Goal: Task Accomplishment & Management: Manage account settings

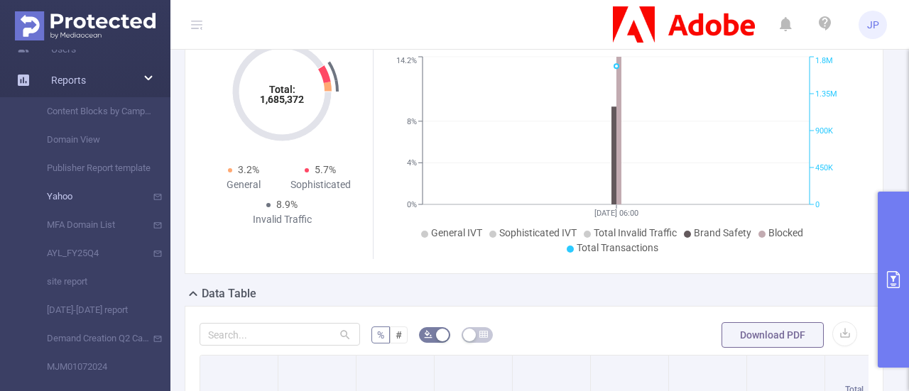
scroll to position [79, 0]
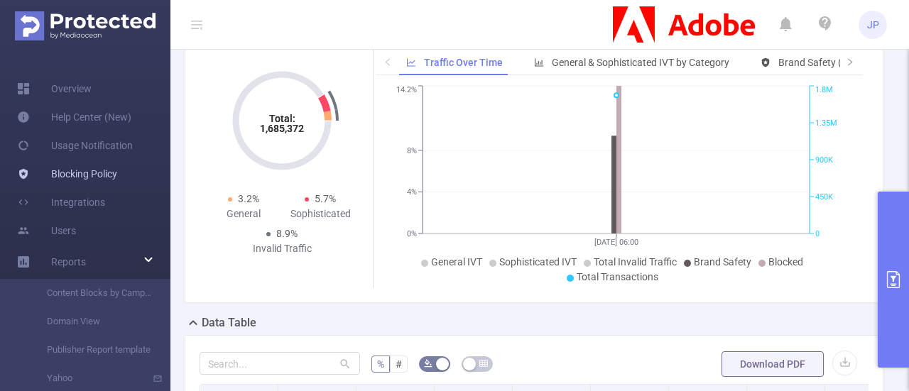
click at [94, 166] on link "Blocking Policy" at bounding box center [67, 174] width 100 height 28
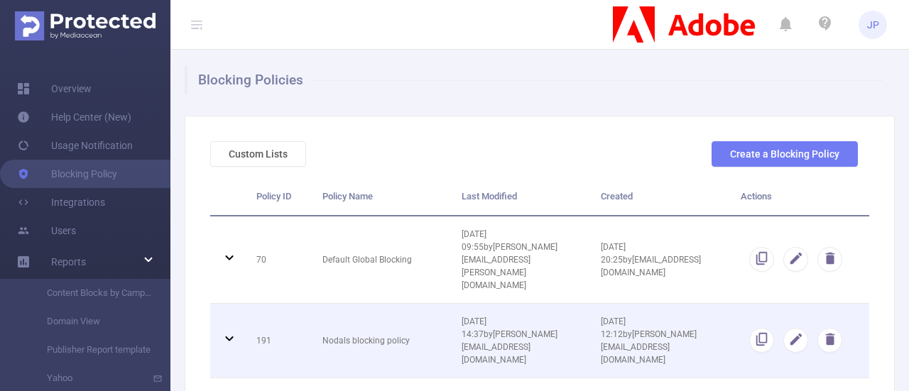
scroll to position [15, 0]
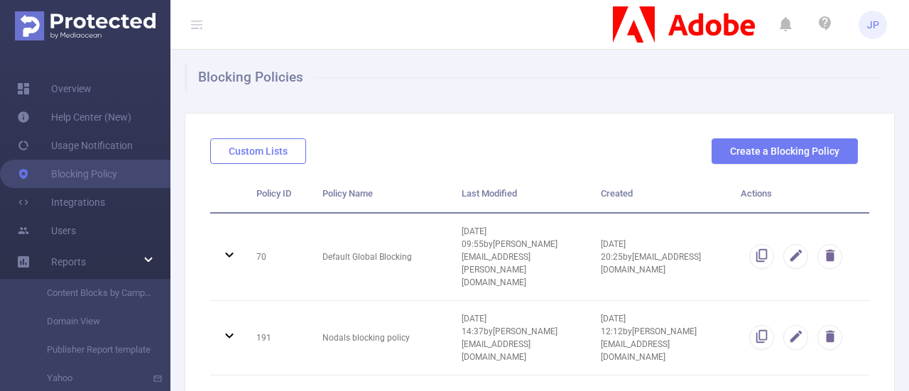
click at [249, 140] on button "Custom Lists" at bounding box center [258, 151] width 96 height 26
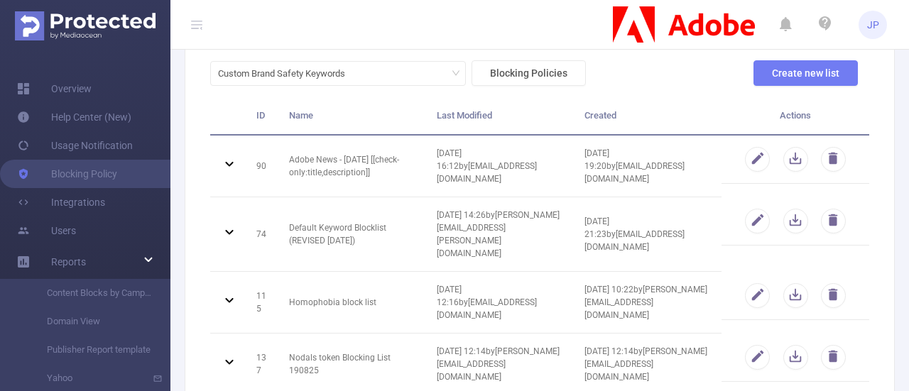
scroll to position [94, 0]
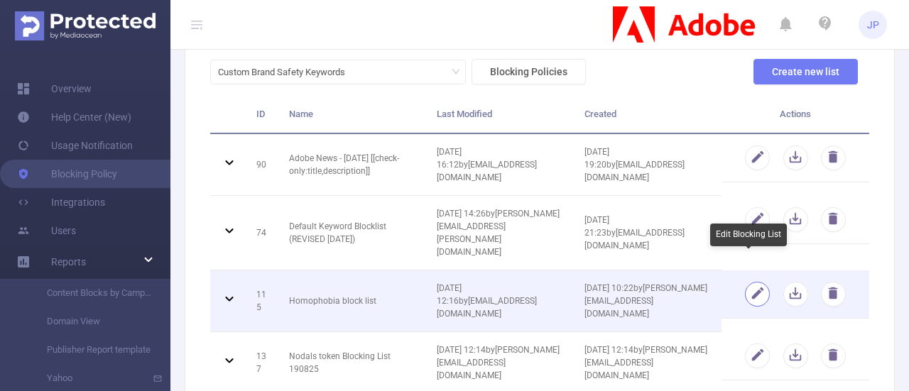
click at [745, 282] on button "button" at bounding box center [757, 294] width 25 height 25
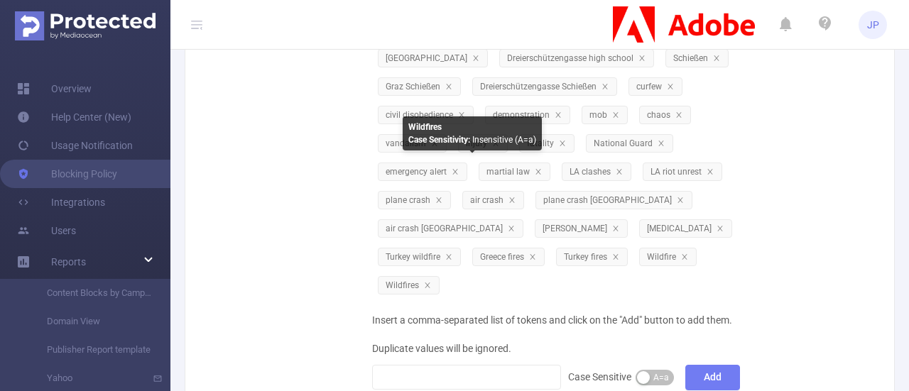
scroll to position [602, 0]
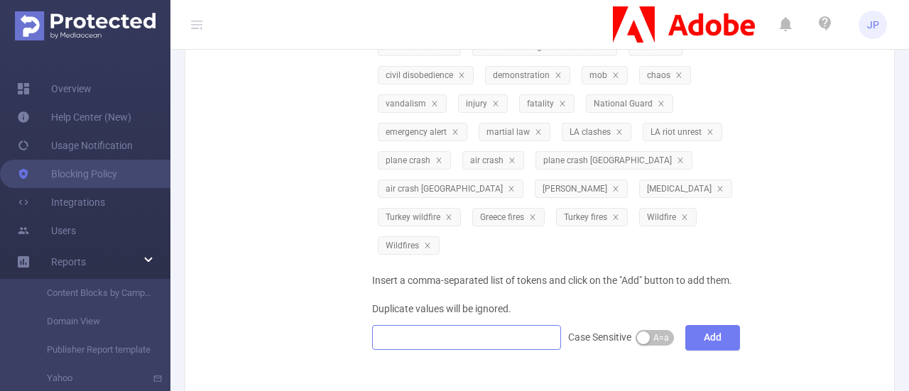
click at [411, 326] on div at bounding box center [466, 337] width 173 height 23
paste input "[DOMAIN_NAME]"
type input "[DOMAIN_NAME]"
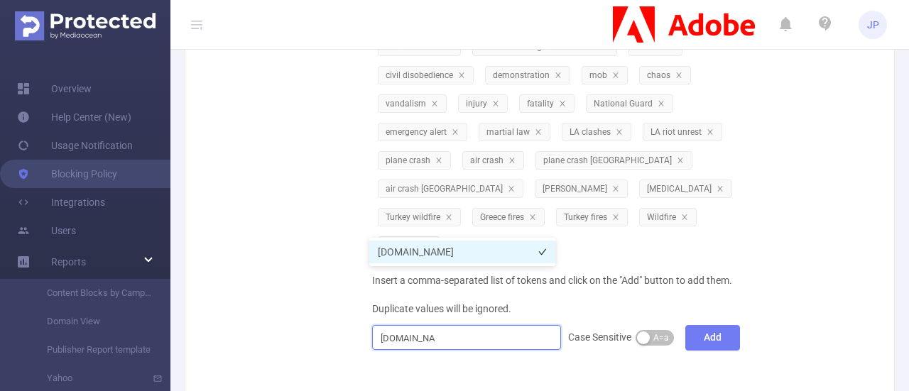
click at [418, 251] on li "[DOMAIN_NAME]" at bounding box center [462, 252] width 186 height 23
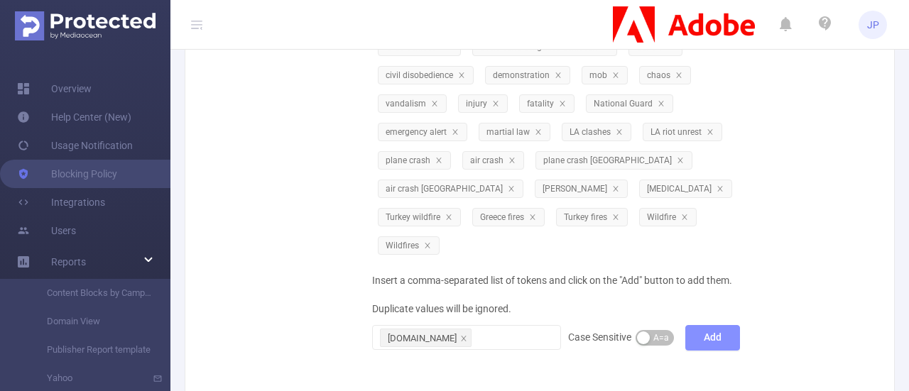
click at [695, 325] on button "Add" at bounding box center [712, 338] width 55 height 26
click at [393, 326] on div at bounding box center [466, 337] width 173 height 23
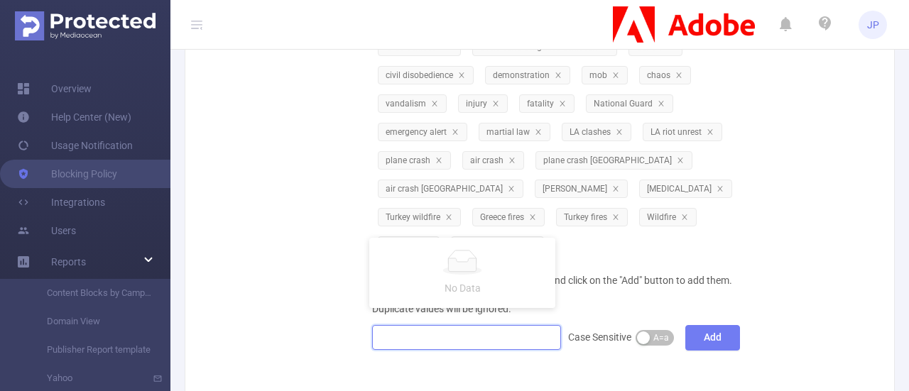
paste input "[DOMAIN_NAME]"
type input "[DOMAIN_NAME]"
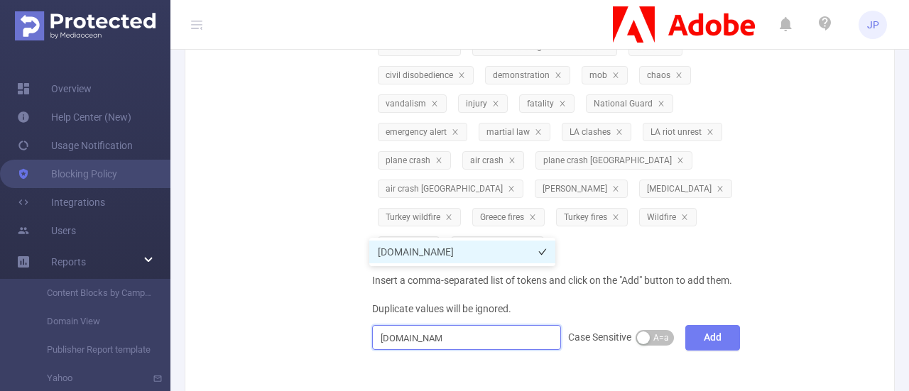
click at [432, 249] on li "[DOMAIN_NAME]" at bounding box center [462, 252] width 186 height 23
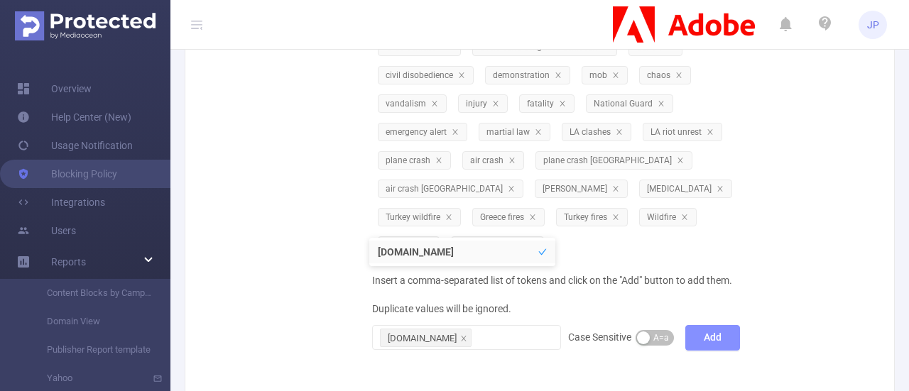
click at [707, 325] on button "Add" at bounding box center [712, 338] width 55 height 26
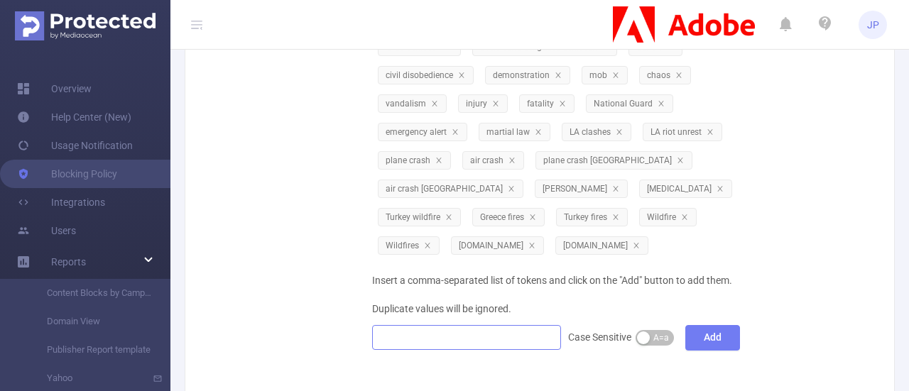
click at [443, 326] on div at bounding box center [466, 337] width 173 height 23
paste input "[DOMAIN_NAME]"
type input "[DOMAIN_NAME]"
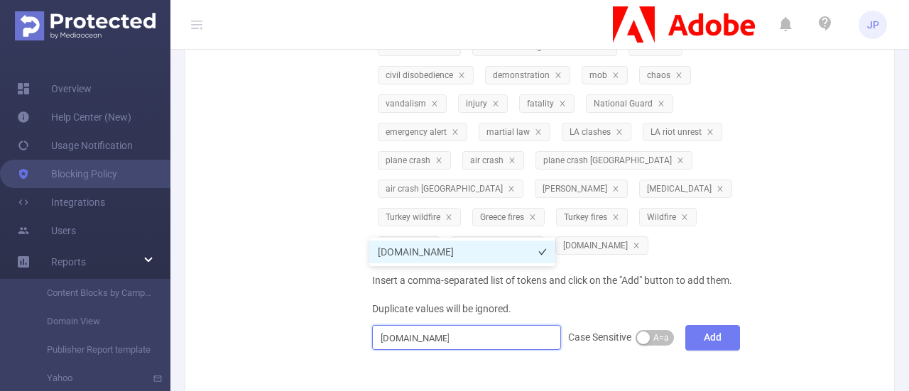
click at [443, 252] on li "[DOMAIN_NAME]" at bounding box center [462, 252] width 186 height 23
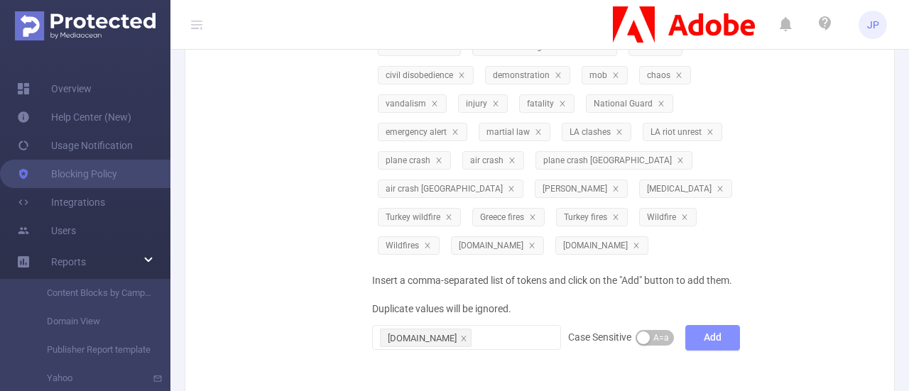
click at [697, 325] on button "Add" at bounding box center [712, 338] width 55 height 26
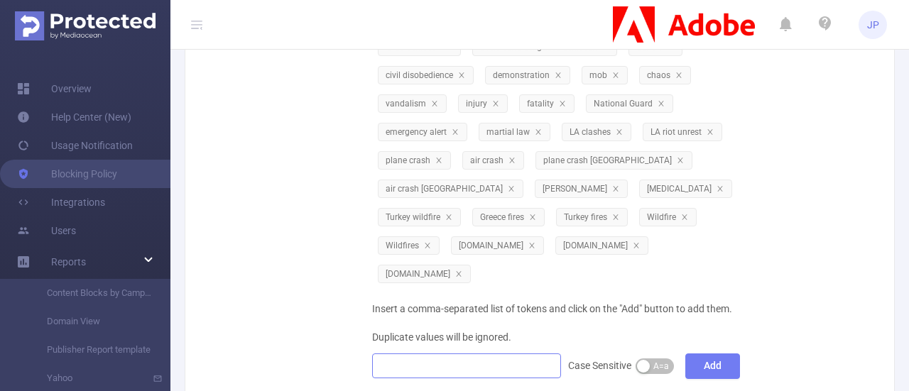
click at [388, 354] on div at bounding box center [466, 365] width 173 height 23
paste input "[DOMAIN_NAME]"
type input "[DOMAIN_NAME]"
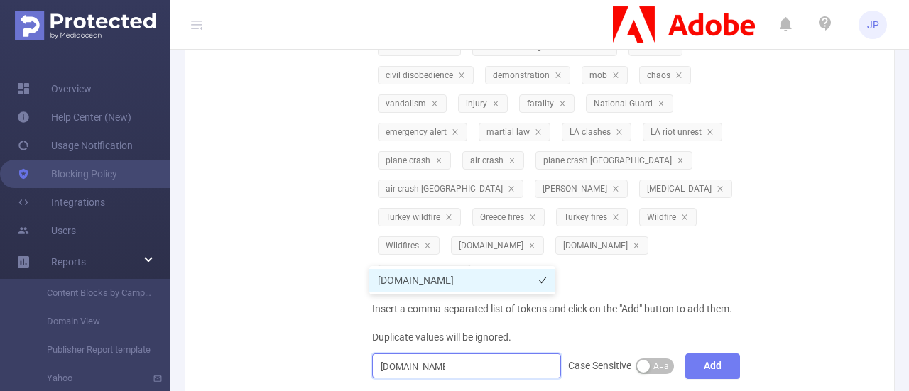
click at [412, 279] on li "[DOMAIN_NAME]" at bounding box center [462, 280] width 186 height 23
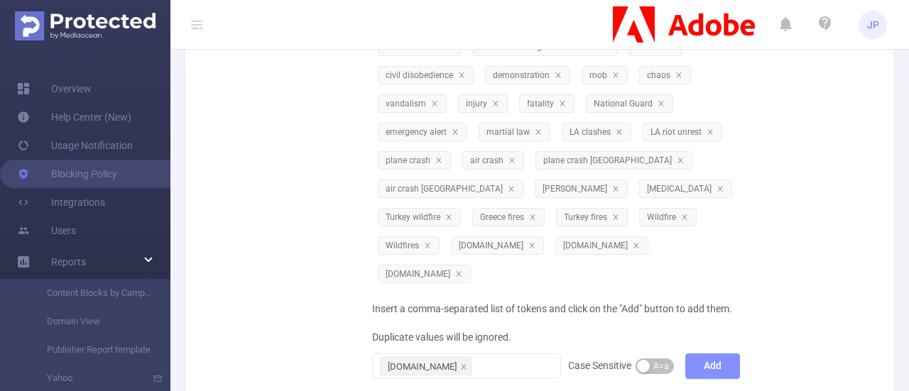
click at [717, 354] on button "Add" at bounding box center [712, 367] width 55 height 26
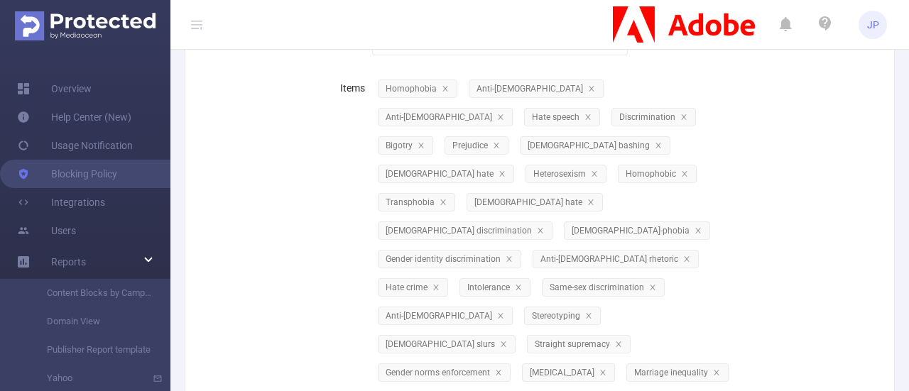
scroll to position [0, 0]
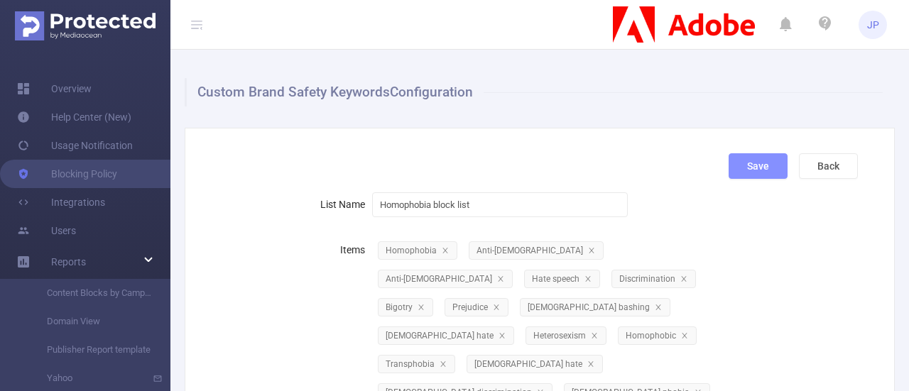
click at [744, 160] on button "Save" at bounding box center [758, 166] width 59 height 26
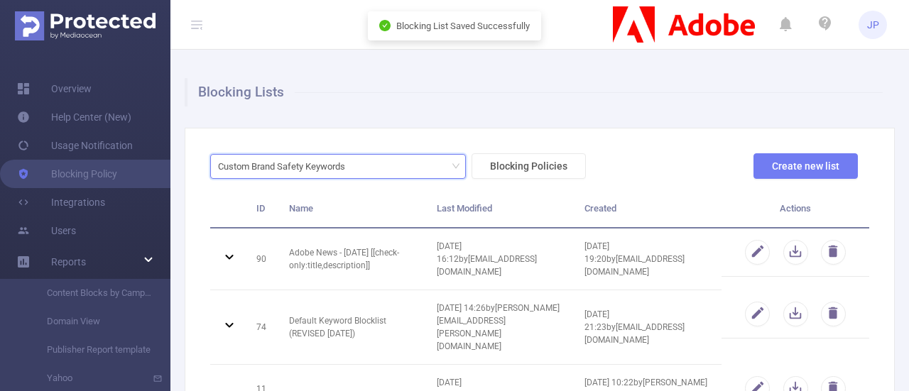
click at [452, 167] on icon "icon: down" at bounding box center [456, 166] width 9 height 9
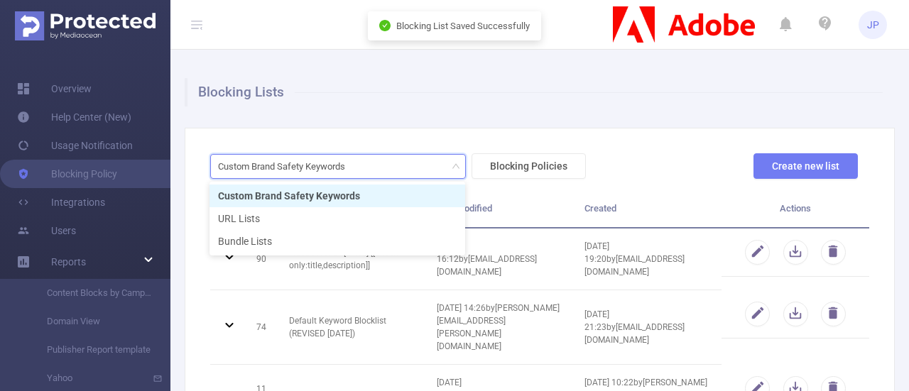
click at [338, 192] on li "Custom Brand Safety Keywords" at bounding box center [338, 196] width 256 height 23
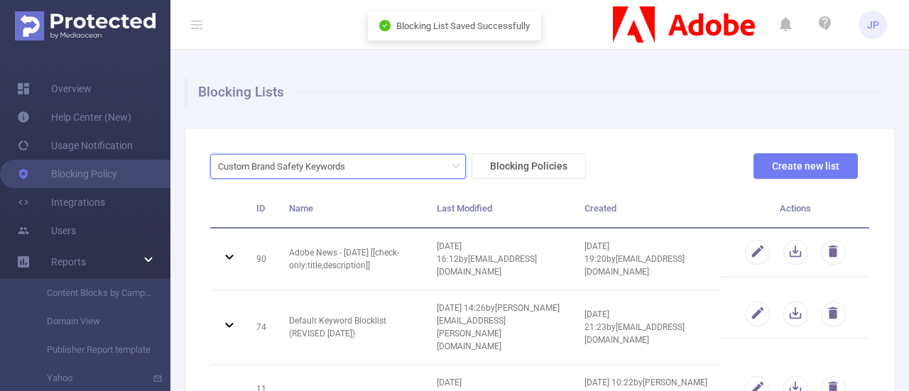
click at [340, 174] on div "Custom Brand Safety Keywords" at bounding box center [286, 166] width 137 height 23
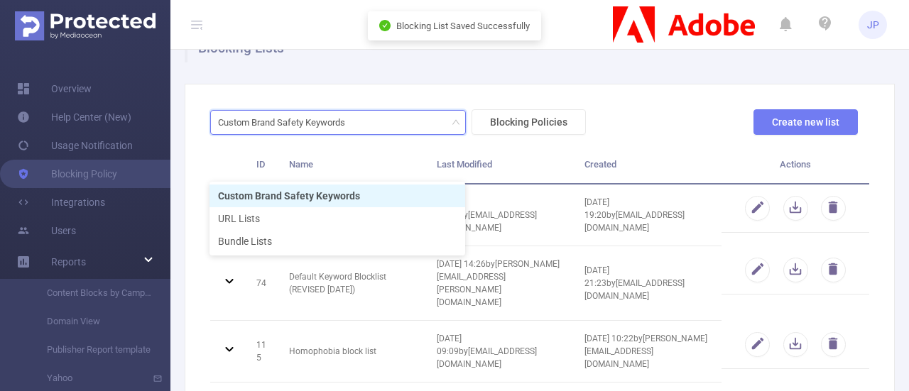
scroll to position [70, 0]
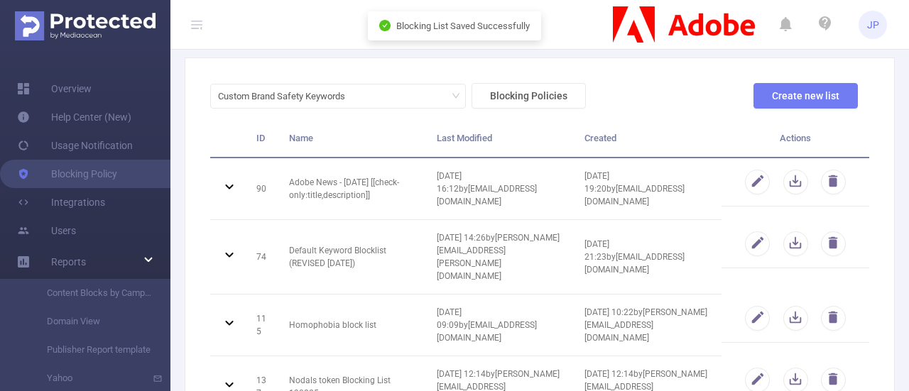
click at [330, 62] on div "Custom Brand Safety Keywords Blocking Policies Create new list ID Name Last Mod…" at bounding box center [540, 356] width 710 height 597
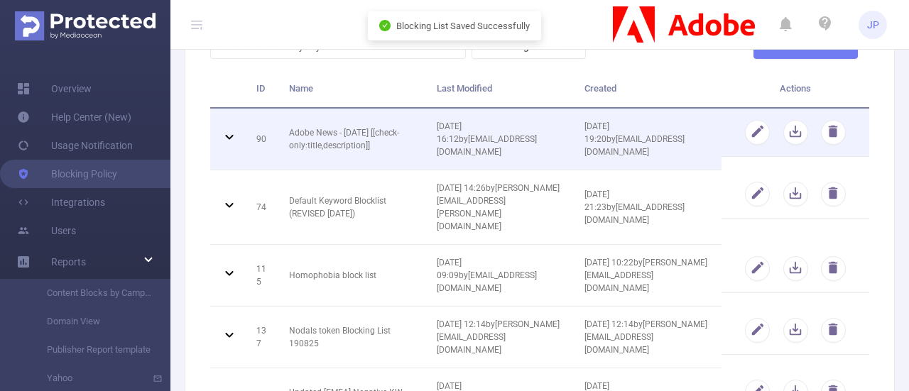
scroll to position [134, 0]
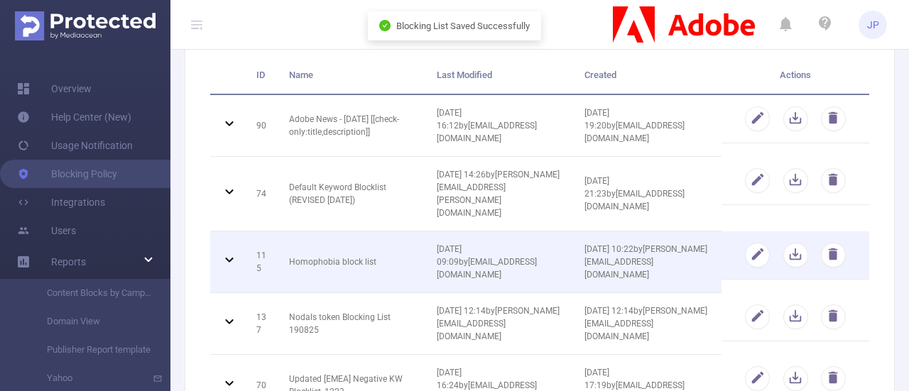
click at [226, 251] on icon at bounding box center [229, 259] width 17 height 17
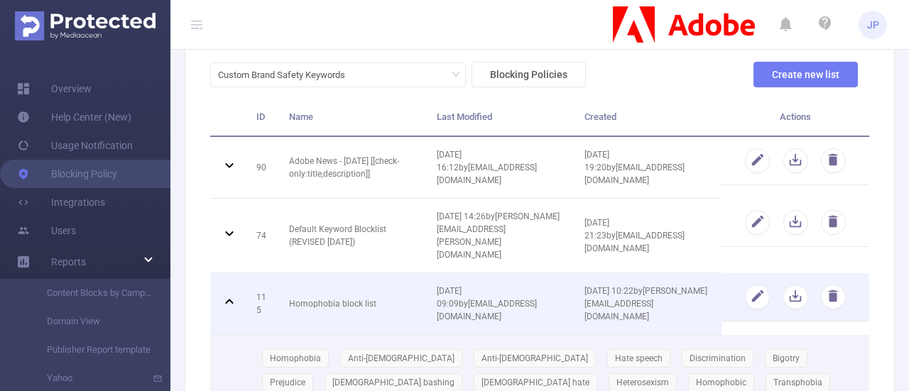
scroll to position [80, 0]
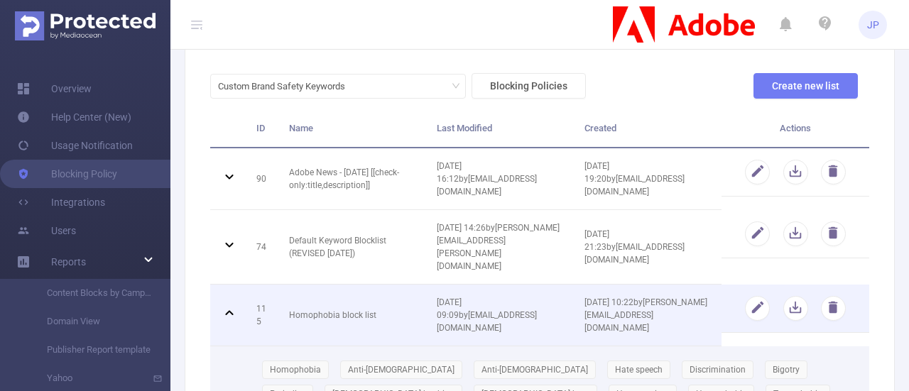
click at [229, 305] on icon at bounding box center [229, 313] width 17 height 17
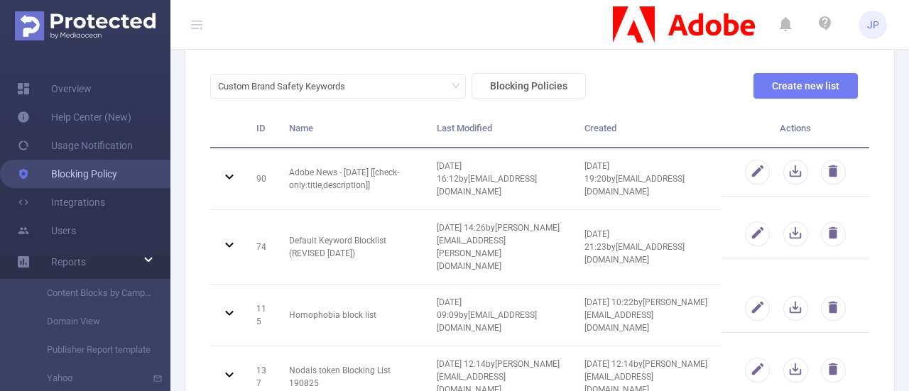
click at [116, 176] on link "Blocking Policy" at bounding box center [67, 174] width 100 height 28
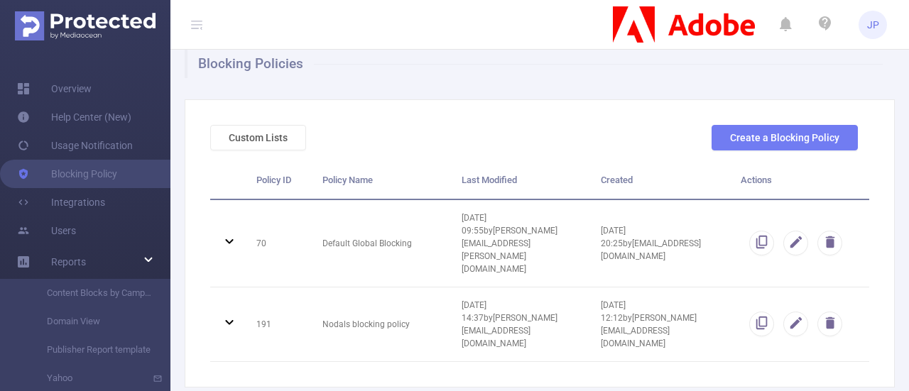
scroll to position [31, 0]
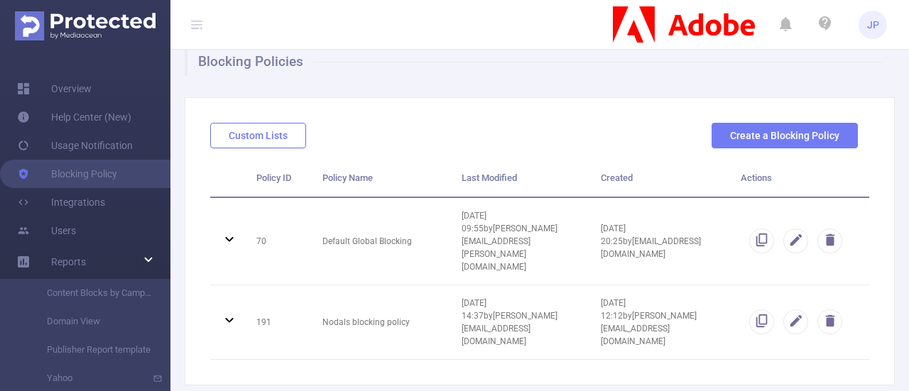
click at [233, 143] on button "Custom Lists" at bounding box center [258, 136] width 96 height 26
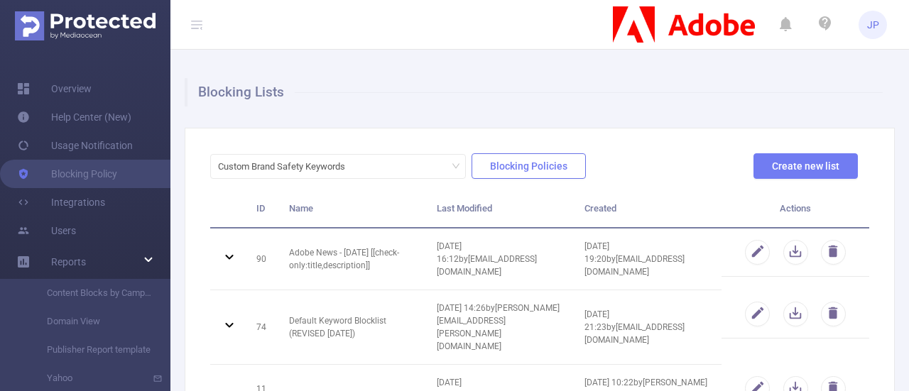
click at [490, 168] on button "Blocking Policies" at bounding box center [529, 166] width 114 height 26
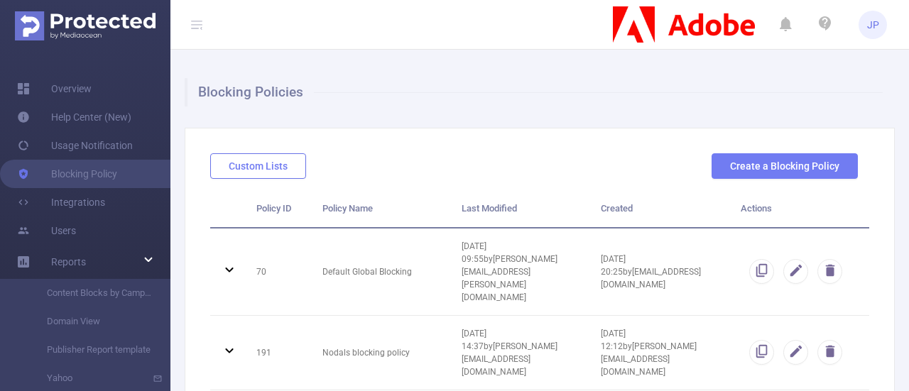
click at [266, 165] on button "Custom Lists" at bounding box center [258, 166] width 96 height 26
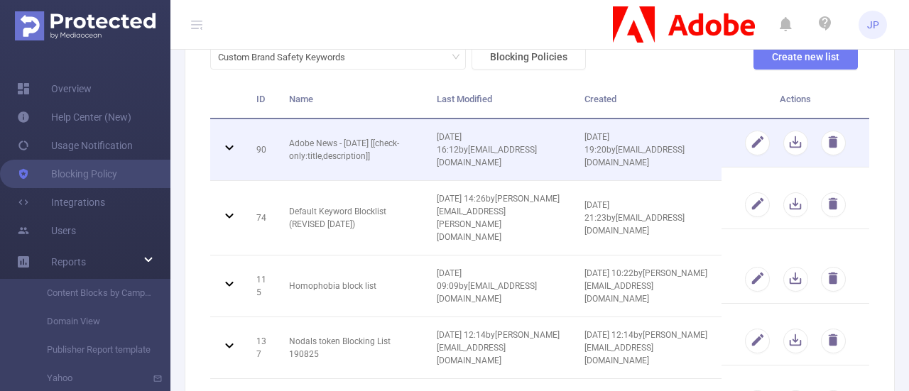
scroll to position [113, 0]
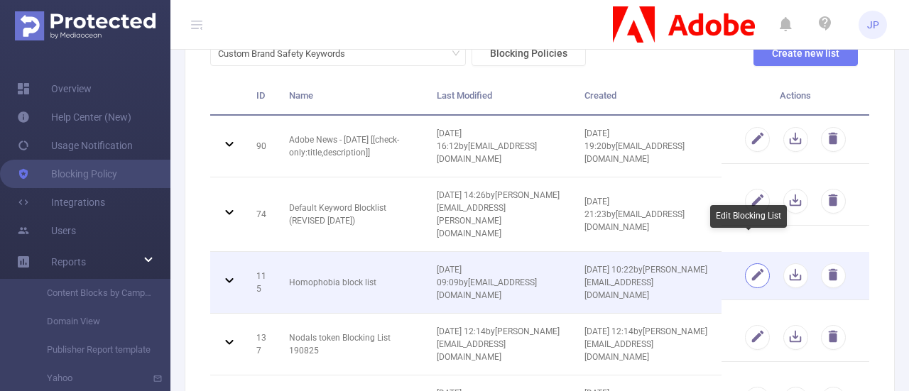
click at [745, 263] on button "button" at bounding box center [757, 275] width 25 height 25
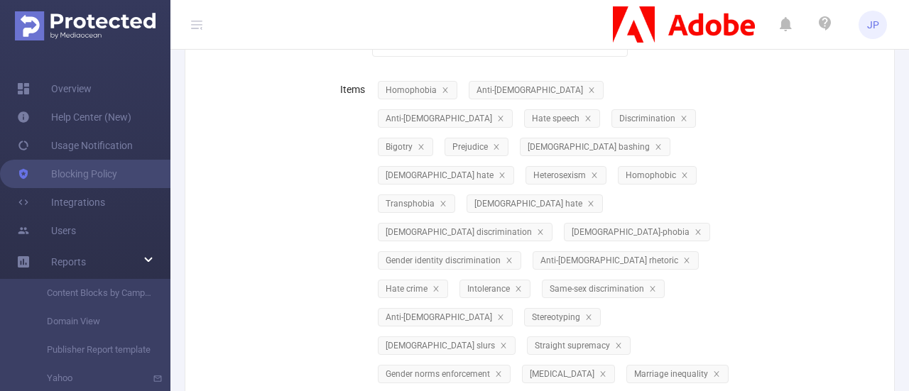
scroll to position [0, 0]
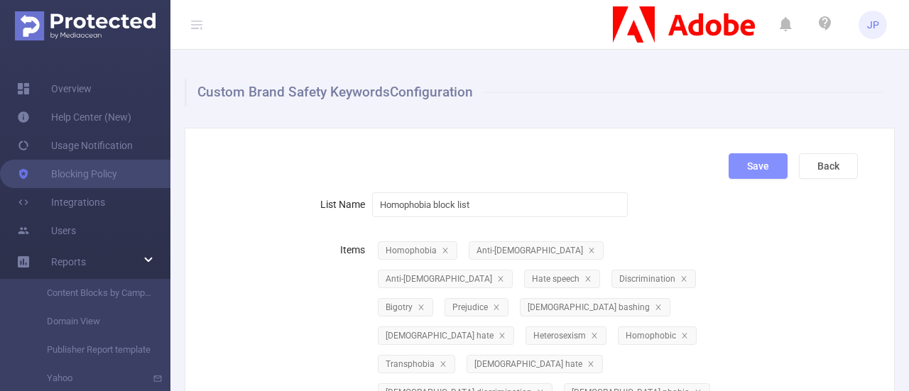
click at [739, 159] on button "Save" at bounding box center [758, 166] width 59 height 26
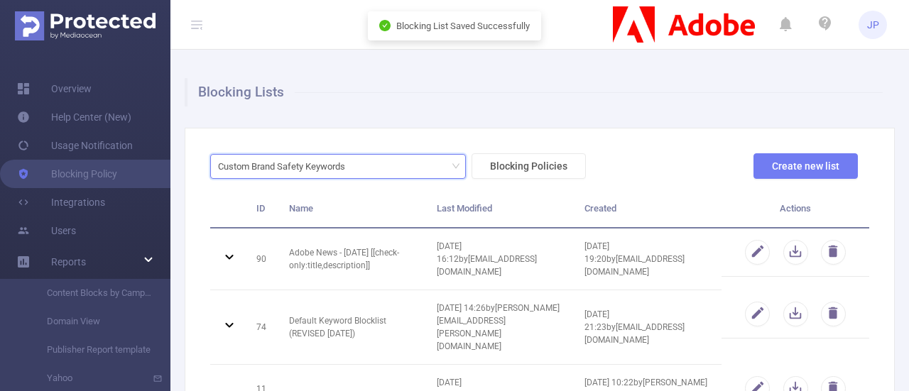
click at [450, 164] on div "Custom Brand Safety Keywords" at bounding box center [338, 166] width 240 height 23
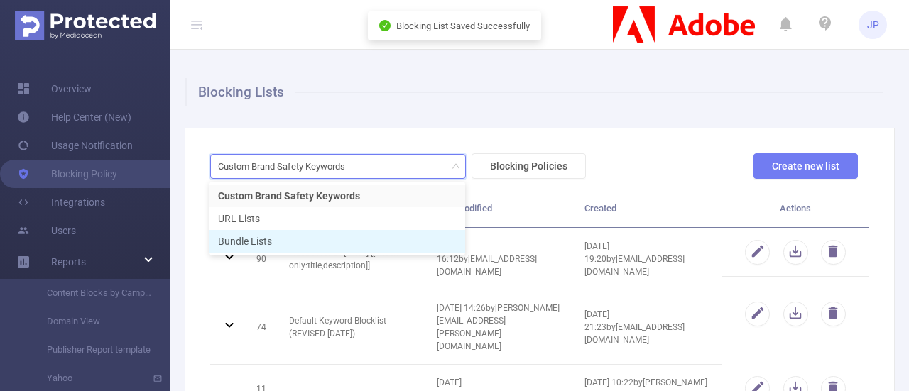
click at [248, 236] on li "Bundle Lists" at bounding box center [338, 241] width 256 height 23
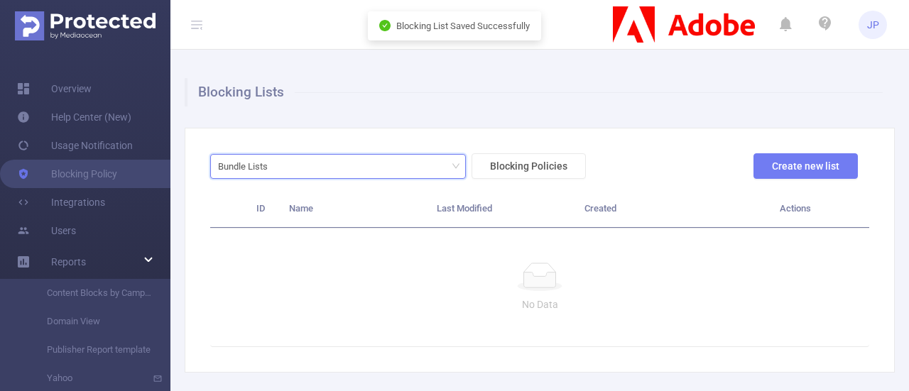
click at [452, 167] on icon "icon: down" at bounding box center [456, 166] width 9 height 9
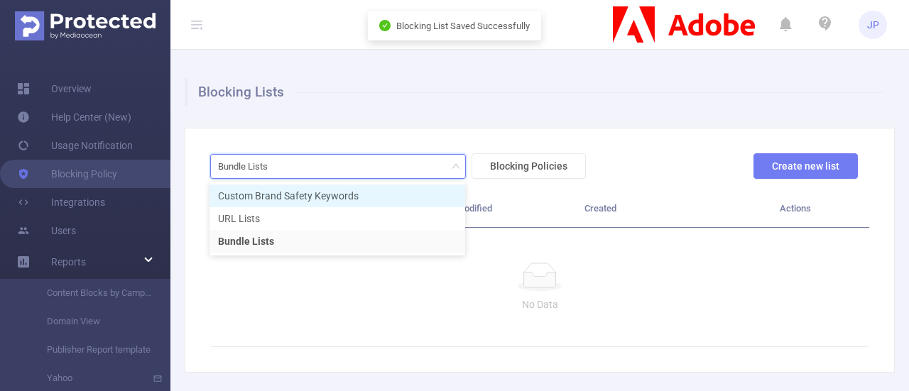
click at [338, 195] on li "Custom Brand Safety Keywords" at bounding box center [338, 196] width 256 height 23
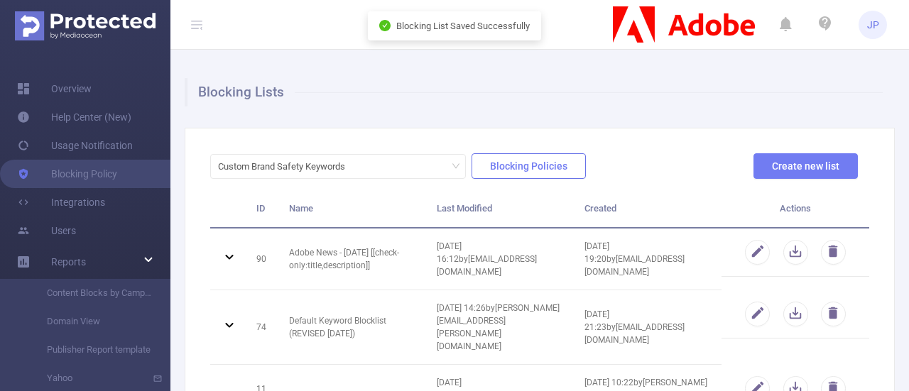
click at [496, 160] on button "Blocking Policies" at bounding box center [529, 166] width 114 height 26
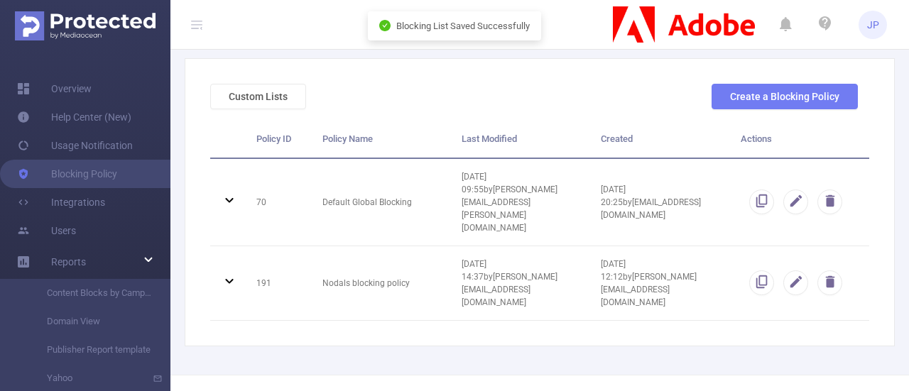
scroll to position [75, 0]
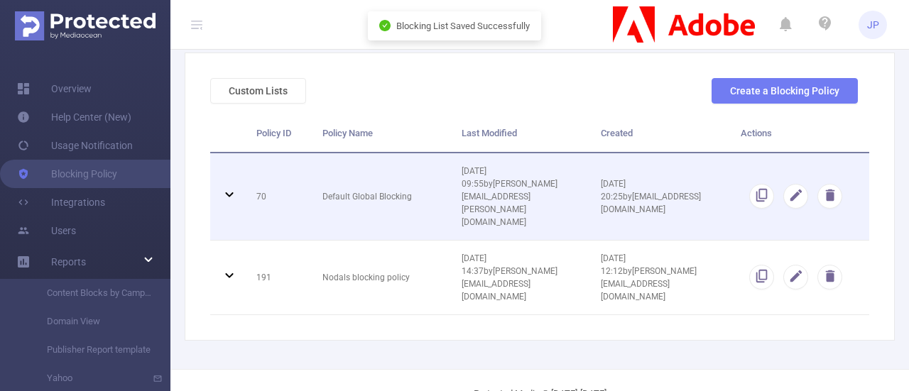
click at [231, 186] on icon at bounding box center [229, 194] width 17 height 17
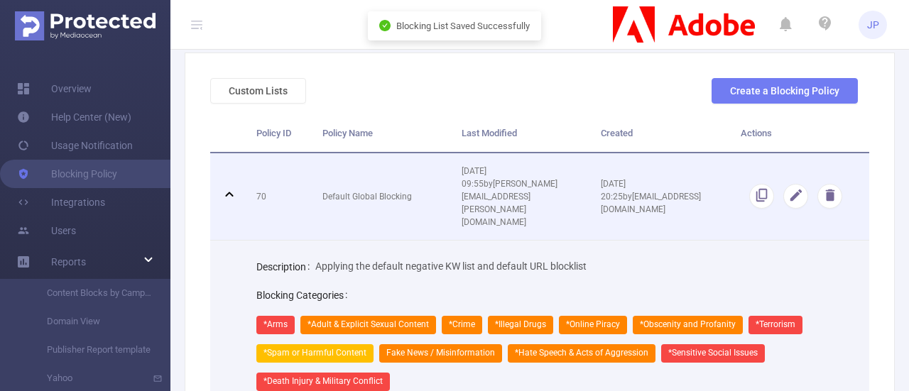
click at [231, 186] on icon at bounding box center [229, 194] width 17 height 17
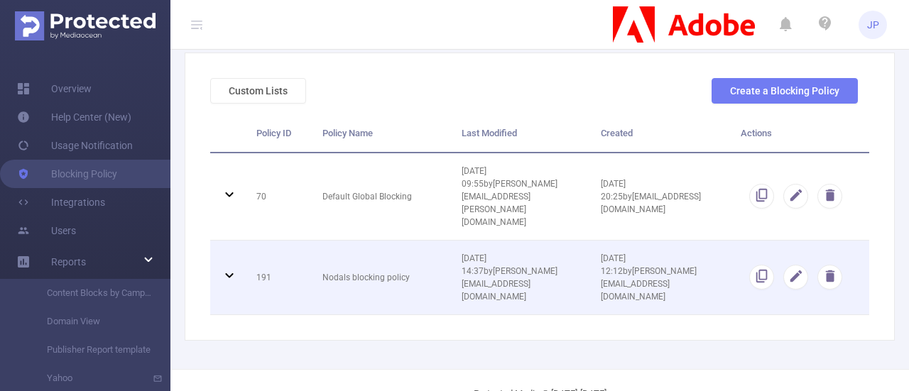
click at [230, 267] on icon at bounding box center [229, 275] width 17 height 17
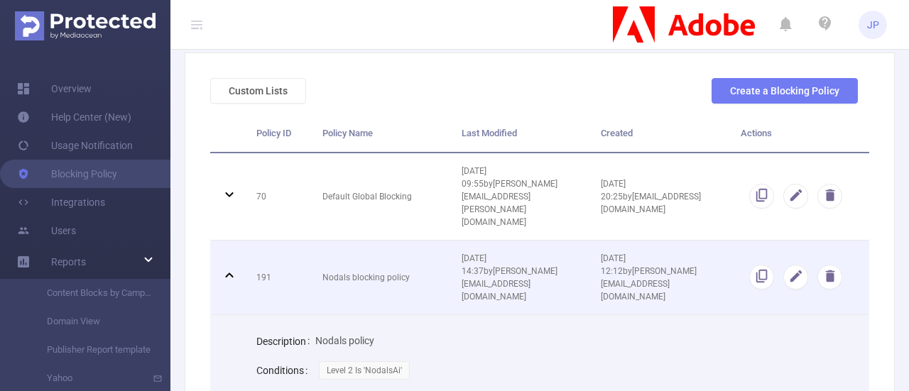
click at [230, 267] on icon at bounding box center [229, 275] width 17 height 17
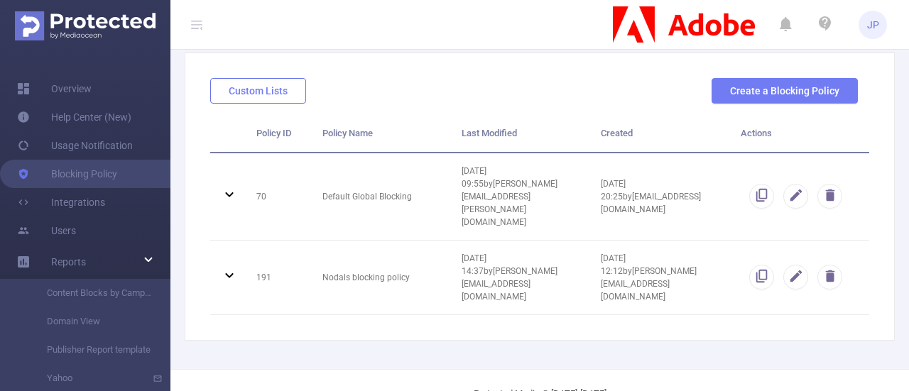
click at [268, 97] on button "Custom Lists" at bounding box center [258, 91] width 96 height 26
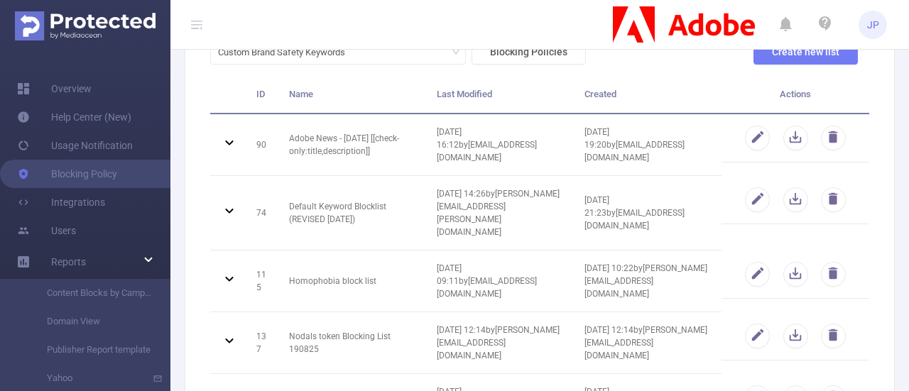
scroll to position [115, 0]
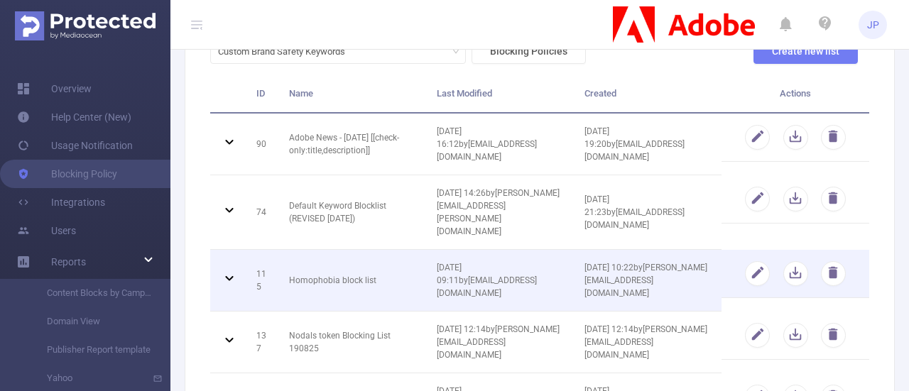
click at [226, 276] on icon at bounding box center [229, 278] width 8 height 5
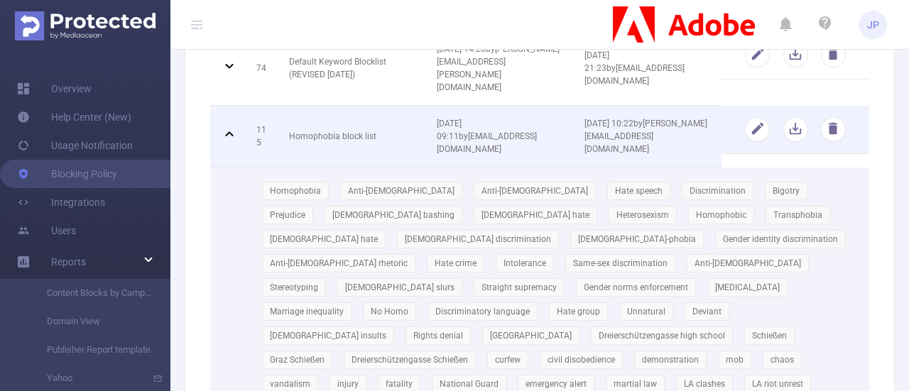
scroll to position [200, 0]
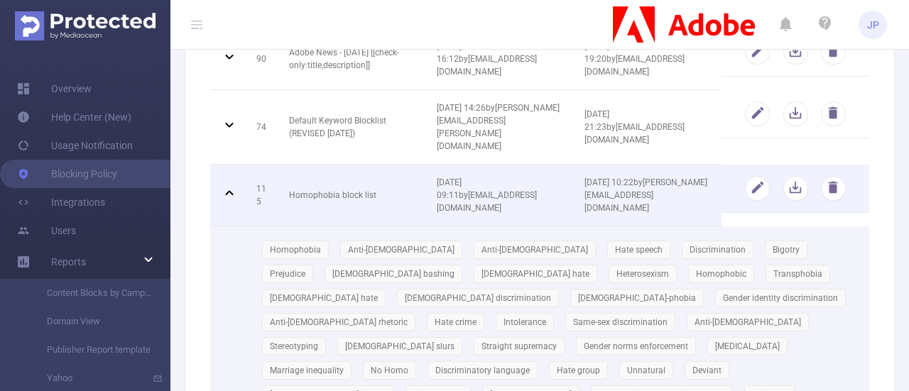
click at [232, 185] on icon at bounding box center [229, 193] width 17 height 17
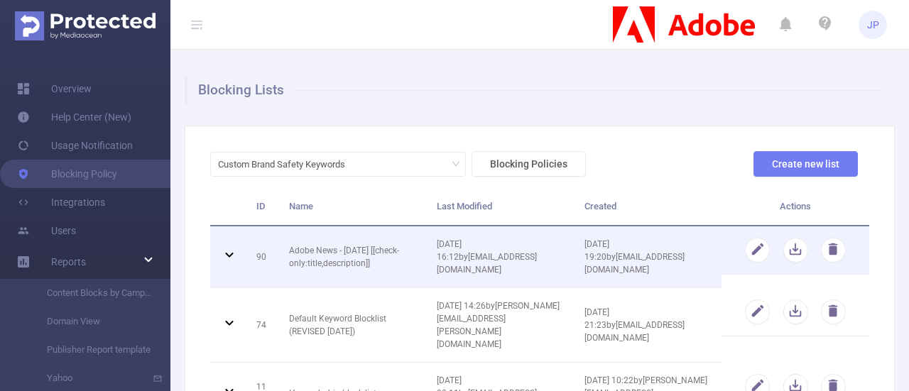
scroll to position [0, 0]
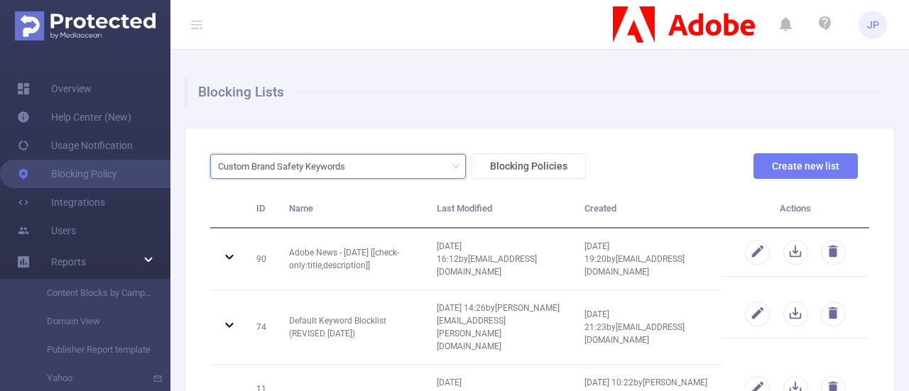
click at [457, 165] on icon "icon: down" at bounding box center [456, 166] width 9 height 9
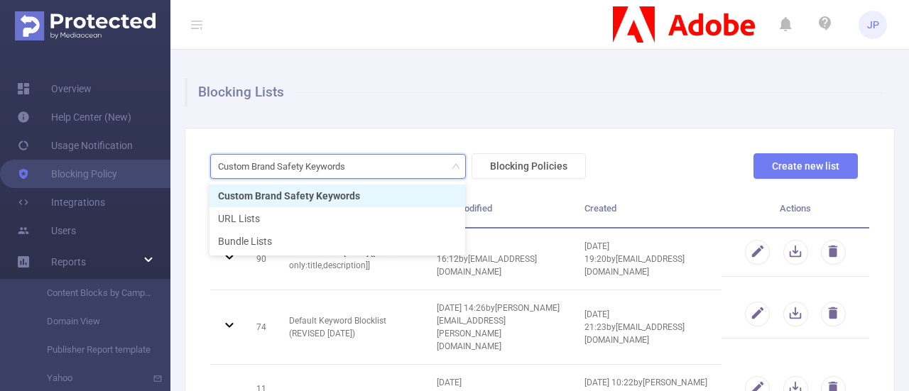
click at [361, 195] on li "Custom Brand Safety Keywords" at bounding box center [338, 196] width 256 height 23
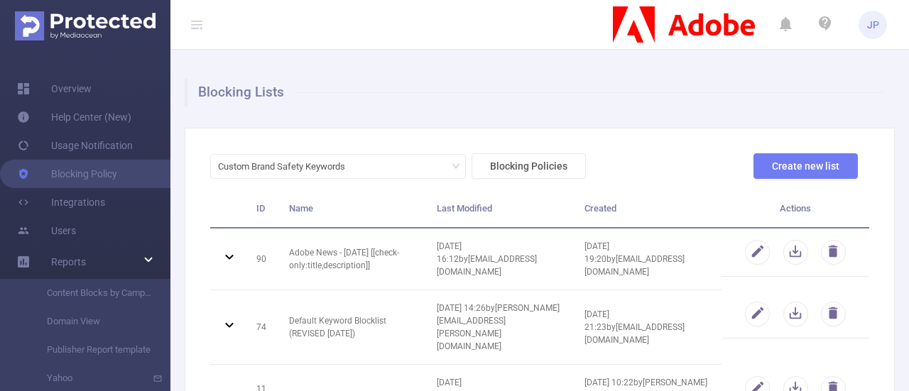
click at [405, 82] on h1 "Blocking Lists" at bounding box center [534, 92] width 698 height 28
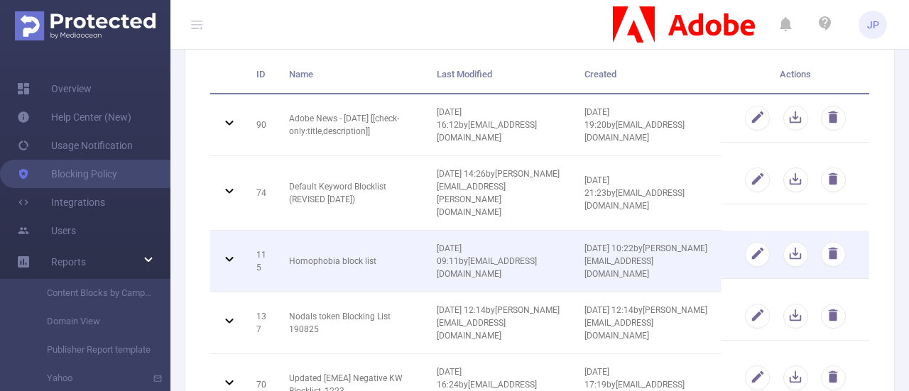
scroll to position [135, 0]
click at [746, 241] on button "button" at bounding box center [757, 253] width 25 height 25
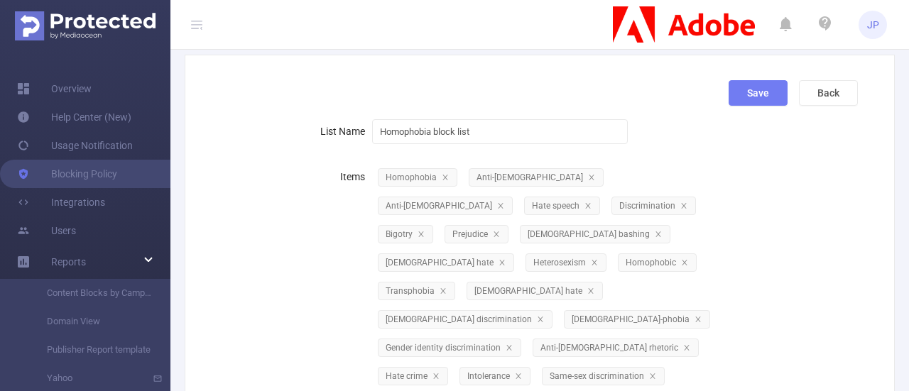
scroll to position [0, 0]
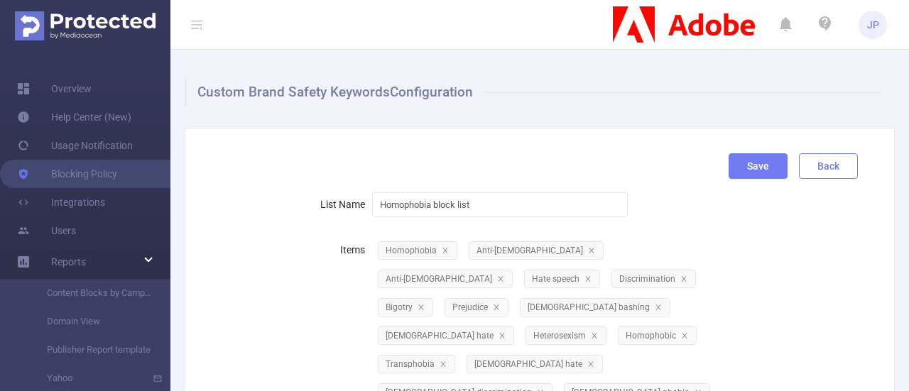
click at [810, 158] on button "Back" at bounding box center [828, 166] width 59 height 26
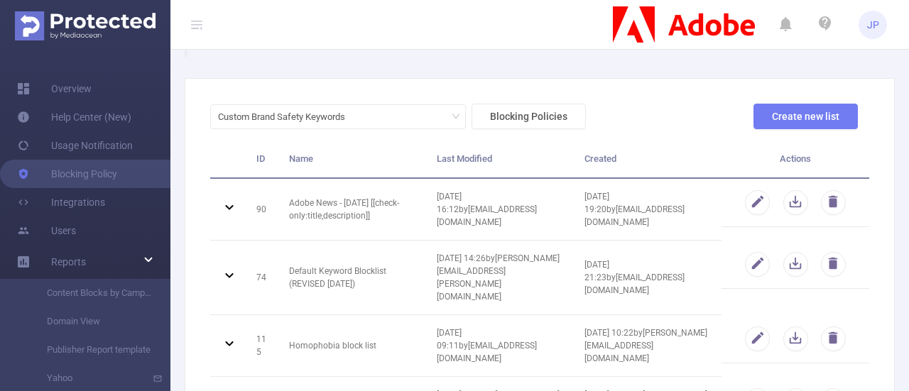
scroll to position [53, 0]
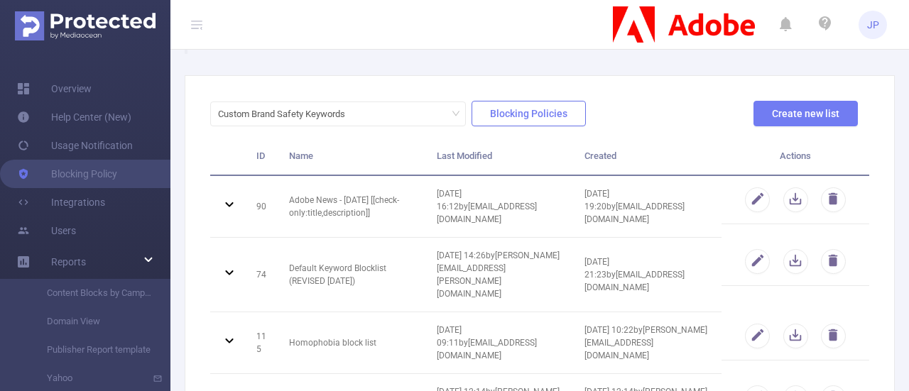
click at [521, 116] on button "Blocking Policies" at bounding box center [529, 114] width 114 height 26
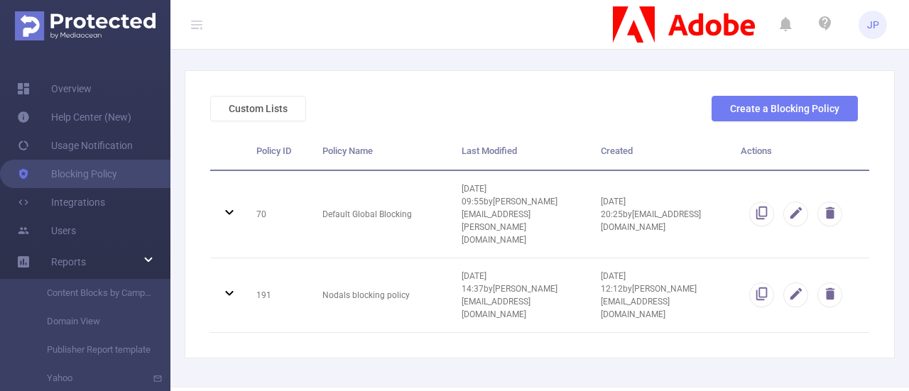
scroll to position [59, 0]
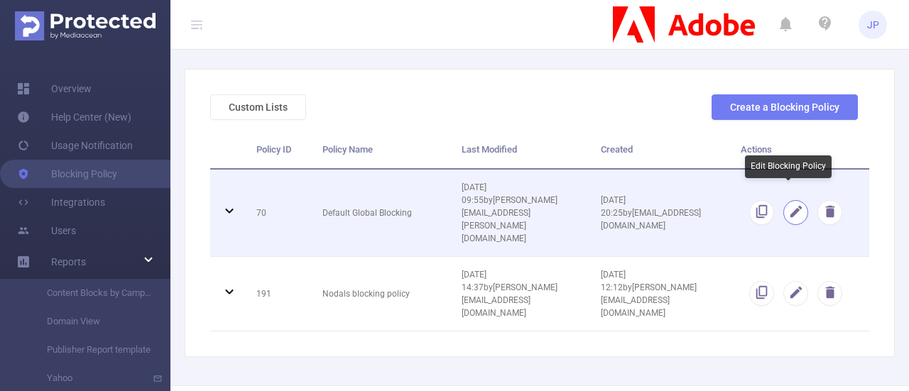
click at [786, 200] on button "button" at bounding box center [795, 212] width 25 height 25
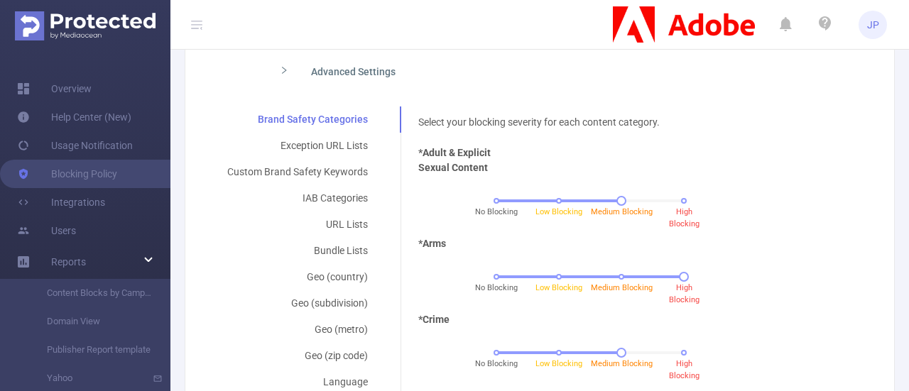
scroll to position [277, 0]
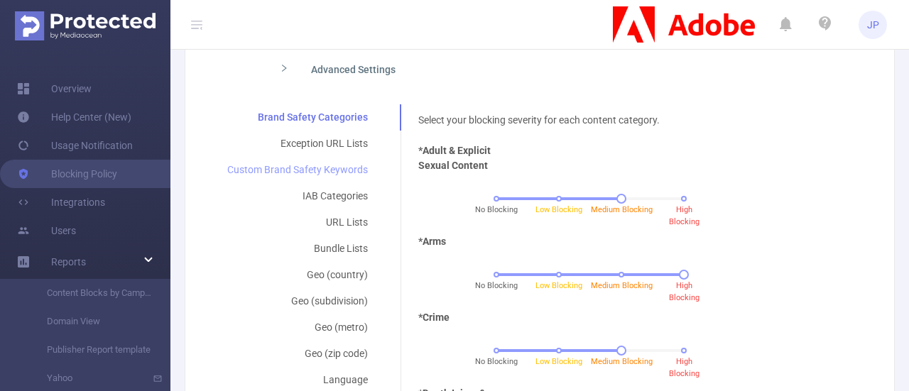
click at [334, 164] on div "Custom Brand Safety Keywords" at bounding box center [297, 170] width 175 height 26
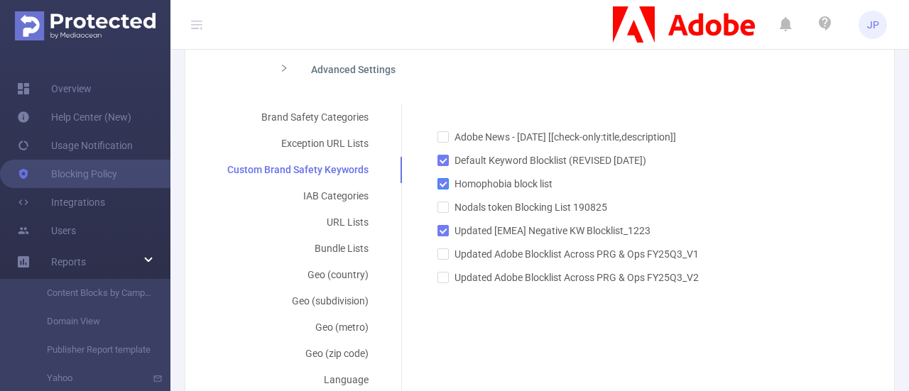
click at [442, 187] on input "Homophobia block list" at bounding box center [442, 183] width 10 height 10
checkbox input "true"
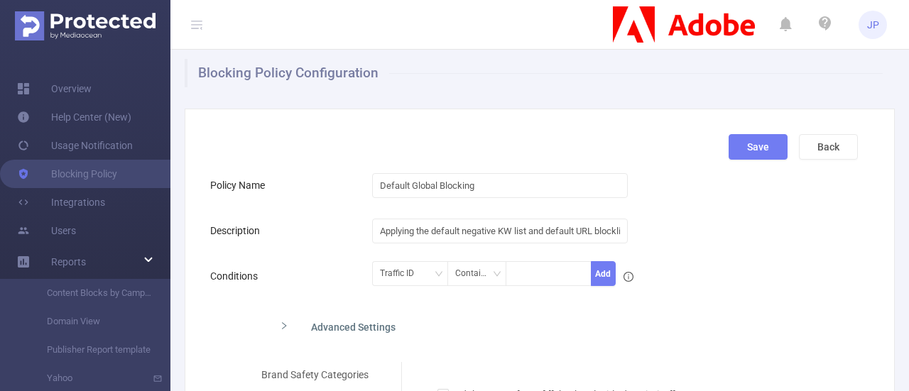
scroll to position [0, 0]
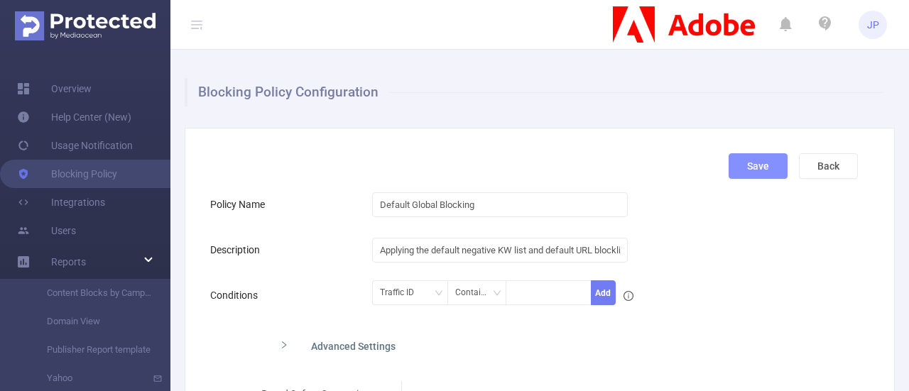
click at [751, 167] on button "Save" at bounding box center [758, 166] width 59 height 26
